Goal: Transaction & Acquisition: Purchase product/service

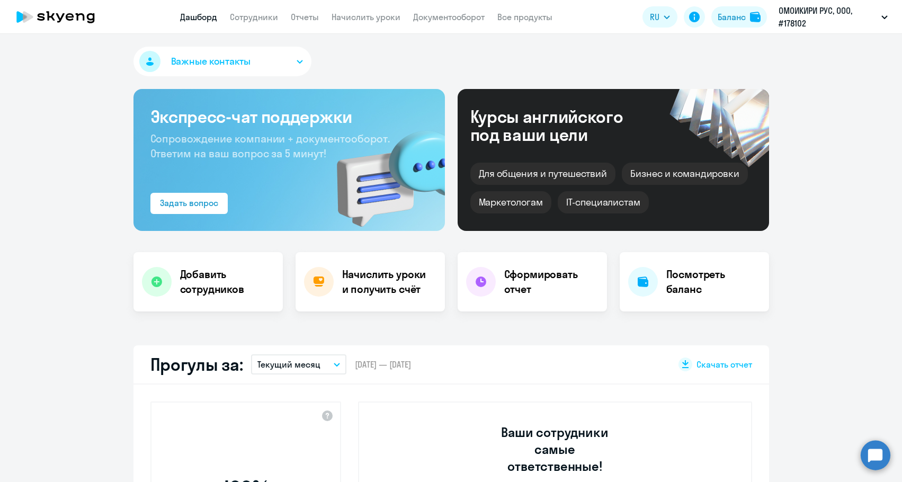
select select "30"
click at [757, 7] on button "Баланс" at bounding box center [739, 16] width 56 height 21
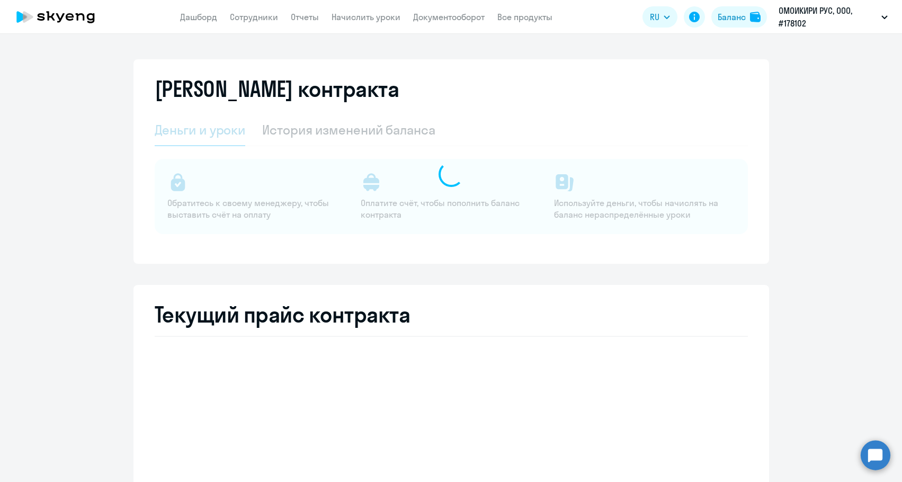
select select "english_adult_not_native_speaker"
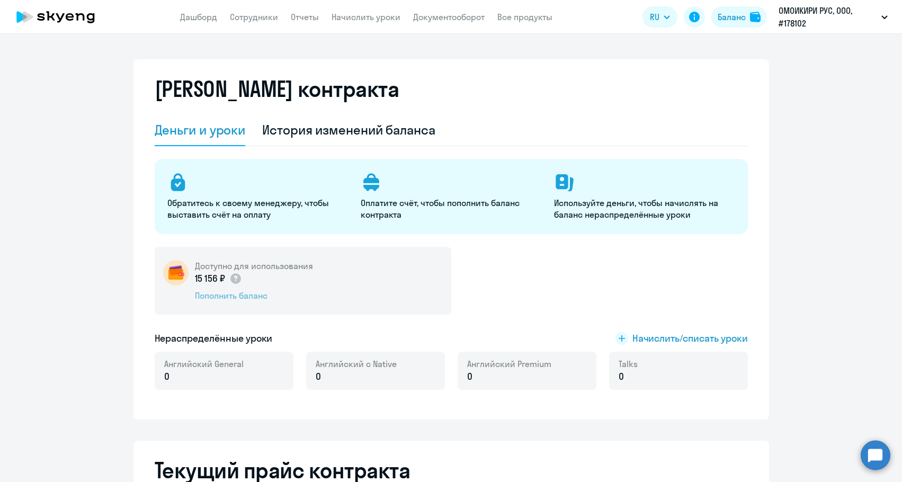
click at [242, 299] on div "Пополнить баланс" at bounding box center [254, 296] width 118 height 12
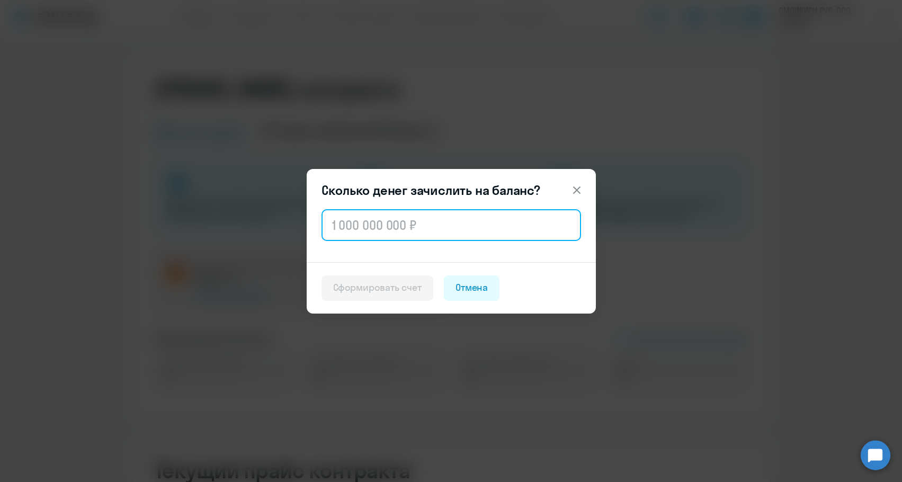
click at [426, 227] on input "text" at bounding box center [452, 225] width 260 height 32
paste input "102 244,00"
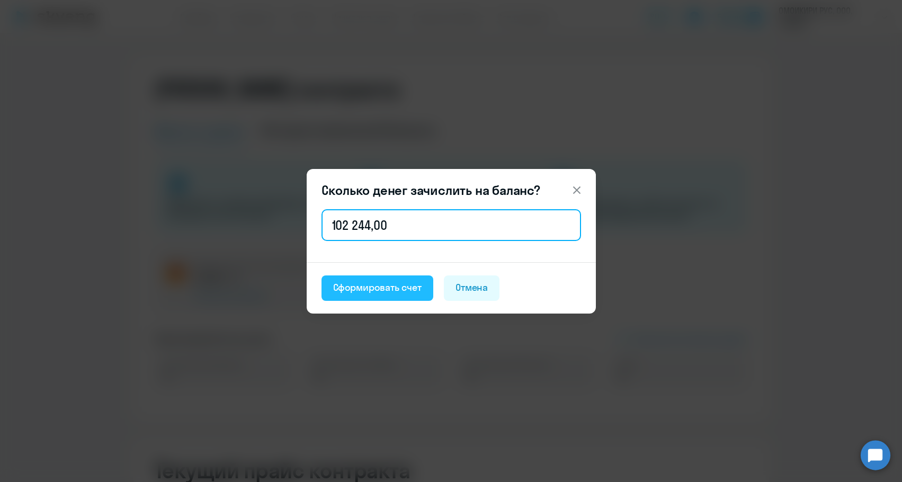
type input "102 244,00"
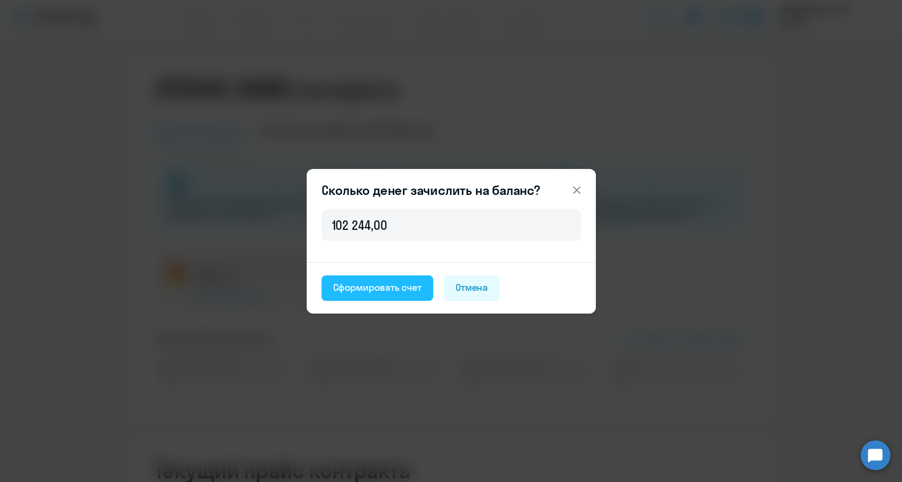
click at [394, 295] on button "Сформировать счет" at bounding box center [378, 287] width 112 height 25
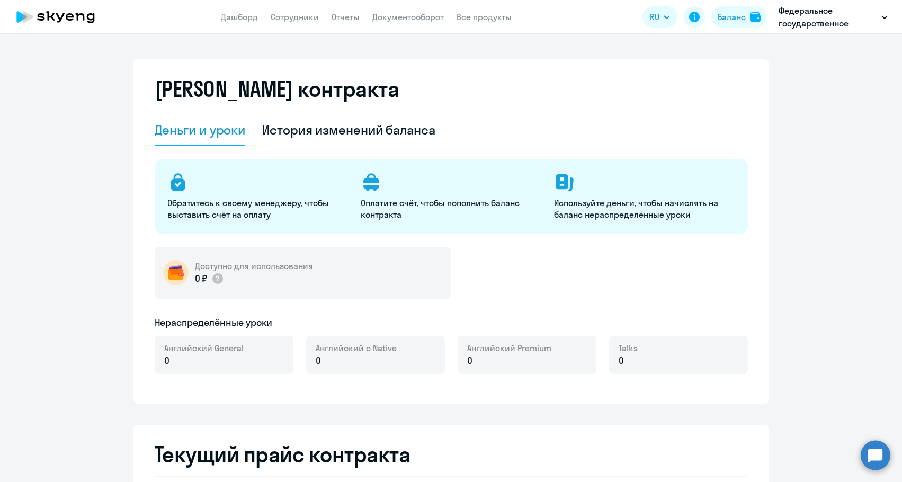
select select "english_adult_not_native_speaker"
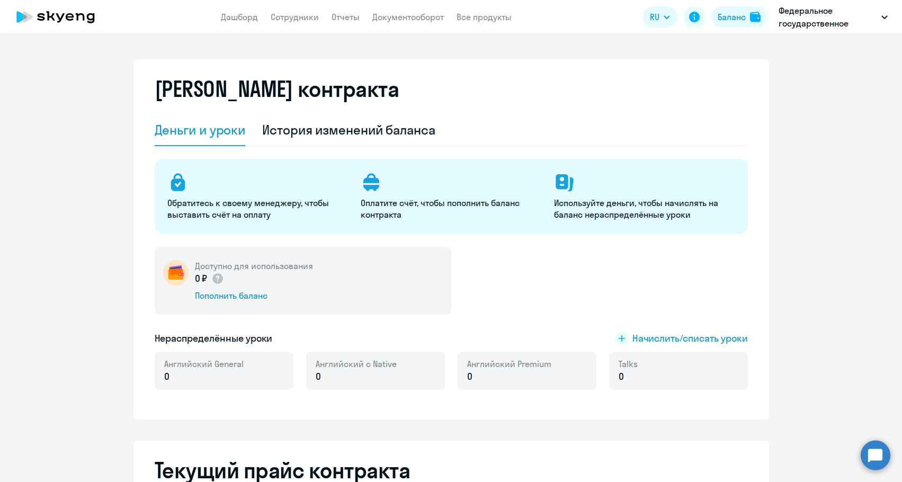
click at [219, 301] on div "Доступно для использования 0 ₽ Пополнить баланс" at bounding box center [303, 281] width 297 height 68
click at [217, 293] on div "Пополнить баланс" at bounding box center [254, 296] width 118 height 12
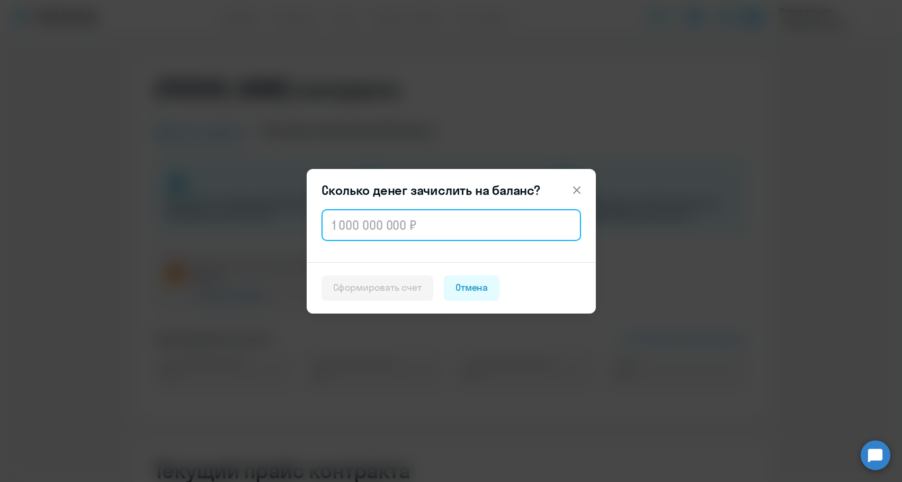
click at [451, 236] on input "text" at bounding box center [452, 225] width 260 height 32
paste input "96"
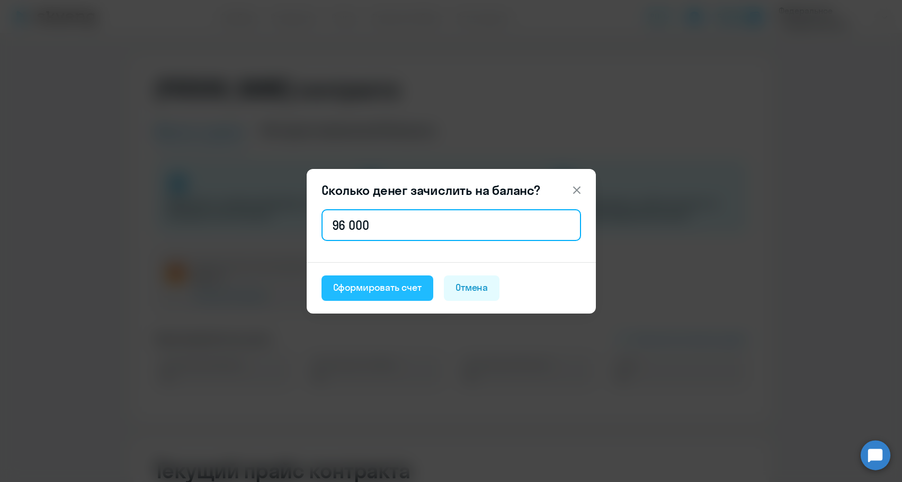
type input "96 000"
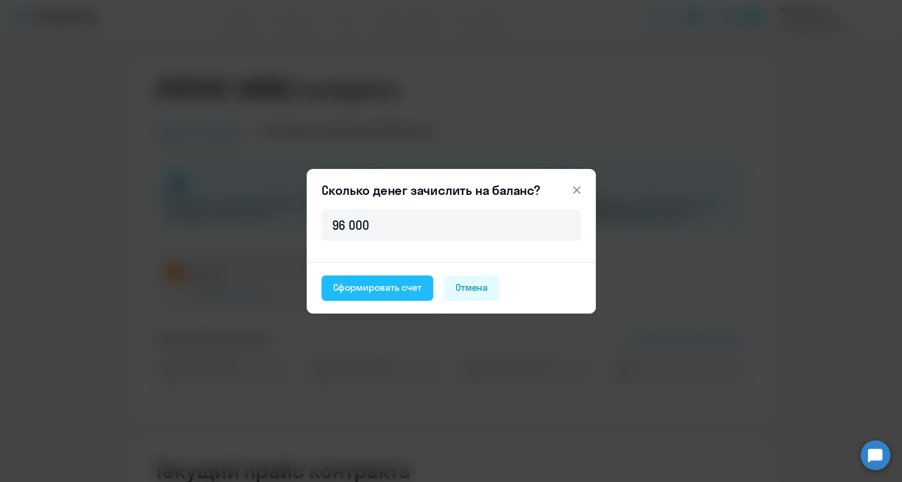
click at [417, 282] on div "Сформировать счет" at bounding box center [377, 288] width 88 height 14
